Goal: Task Accomplishment & Management: Use online tool/utility

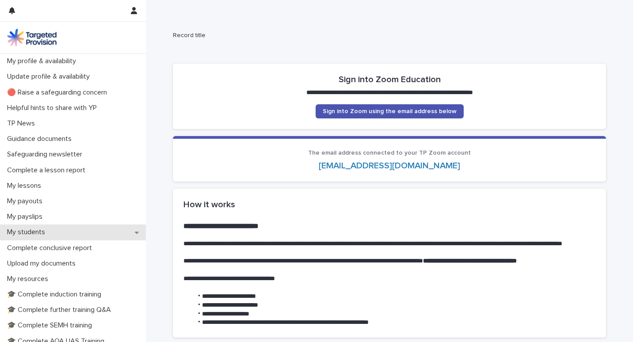
click at [43, 230] on p "My students" at bounding box center [28, 232] width 49 height 8
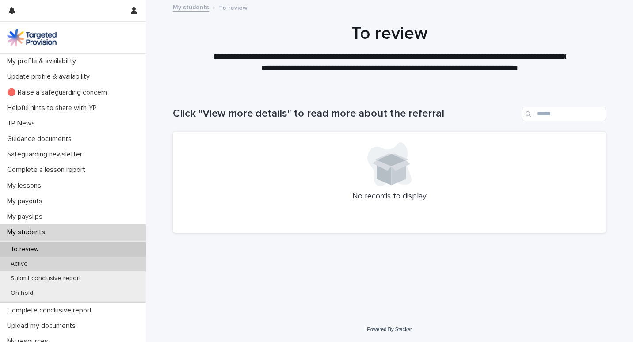
click at [24, 261] on p "Active" at bounding box center [19, 264] width 31 height 8
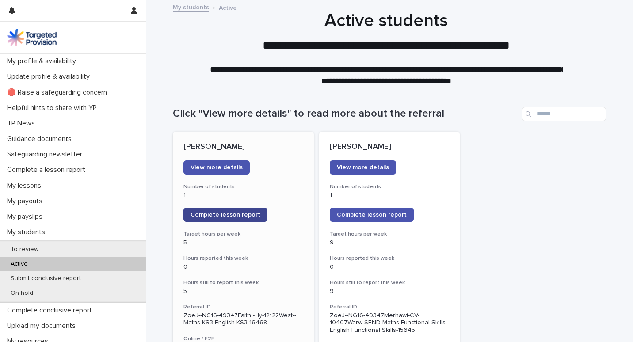
click at [215, 211] on link "Complete lesson report" at bounding box center [225, 215] width 84 height 14
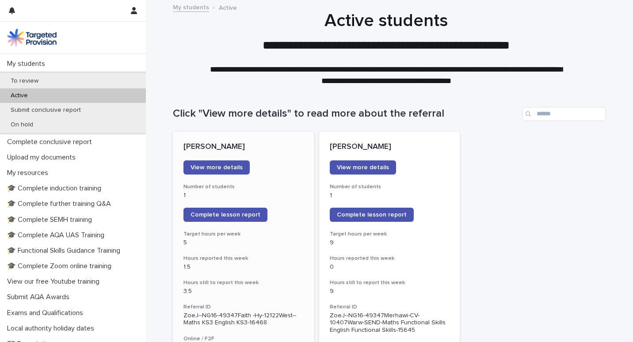
scroll to position [169, 0]
click at [95, 262] on p "🎓 Complete Zoom online training" at bounding box center [61, 266] width 115 height 8
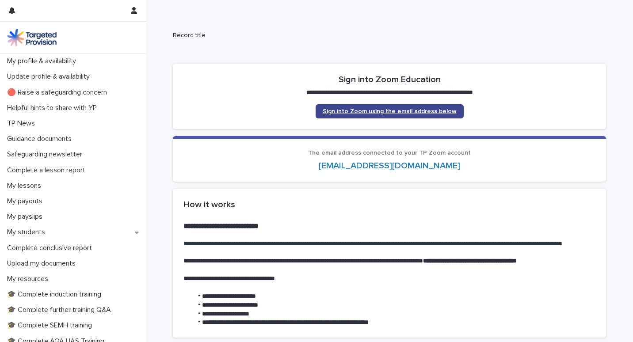
click at [335, 109] on span "Sign into Zoom using the email address below" at bounding box center [390, 111] width 134 height 6
